Goal: Navigation & Orientation: Find specific page/section

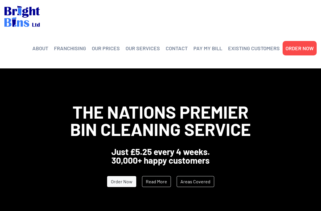
click at [74, 48] on link "FRANCHISING" at bounding box center [70, 48] width 32 height 9
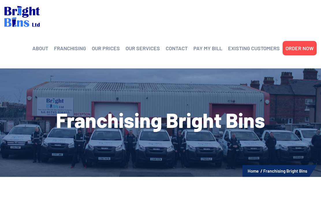
click at [109, 51] on link "OUR PRICES" at bounding box center [106, 48] width 28 height 9
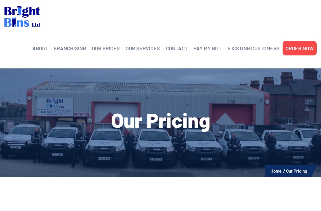
click at [146, 68] on link "Our Services" at bounding box center [161, 68] width 55 height 0
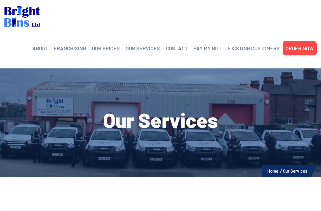
click at [77, 49] on link "FRANCHISING" at bounding box center [70, 48] width 32 height 9
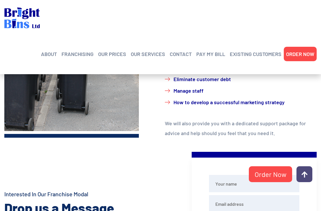
scroll to position [426, 0]
click at [114, 54] on link "OUR PRICES" at bounding box center [112, 54] width 28 height 9
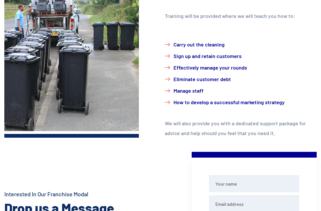
scroll to position [426, 0]
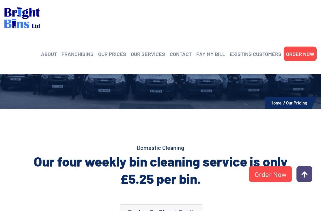
scroll to position [66, 0]
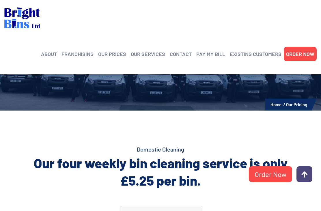
click at [186, 55] on link "CONTACT" at bounding box center [181, 54] width 22 height 9
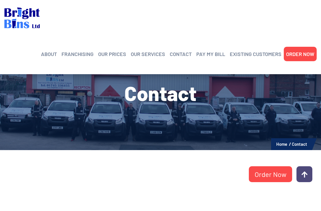
scroll to position [20, 0]
